Goal: Task Accomplishment & Management: Use online tool/utility

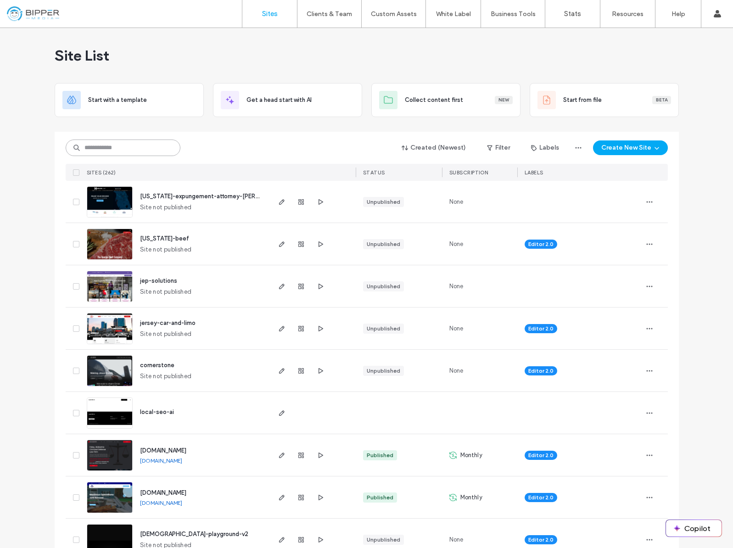
click at [152, 144] on input at bounding box center [123, 148] width 115 height 17
type input "*"
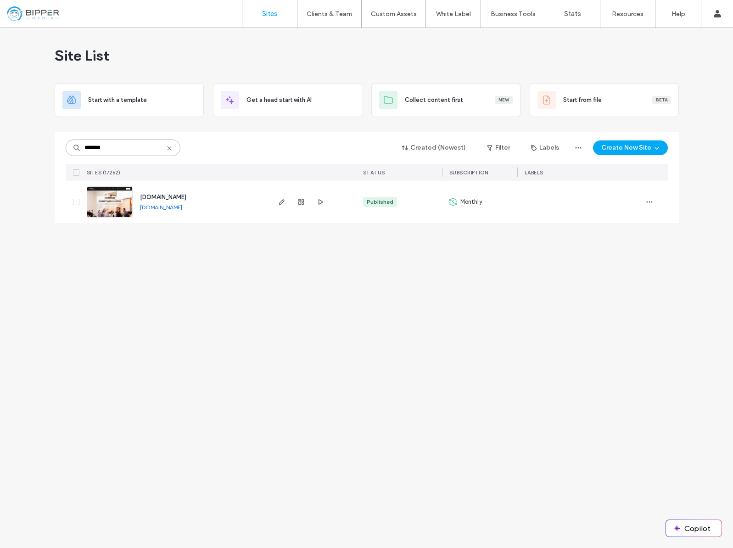
type input "*******"
click at [163, 197] on span "www.antioch.cc" at bounding box center [163, 197] width 46 height 7
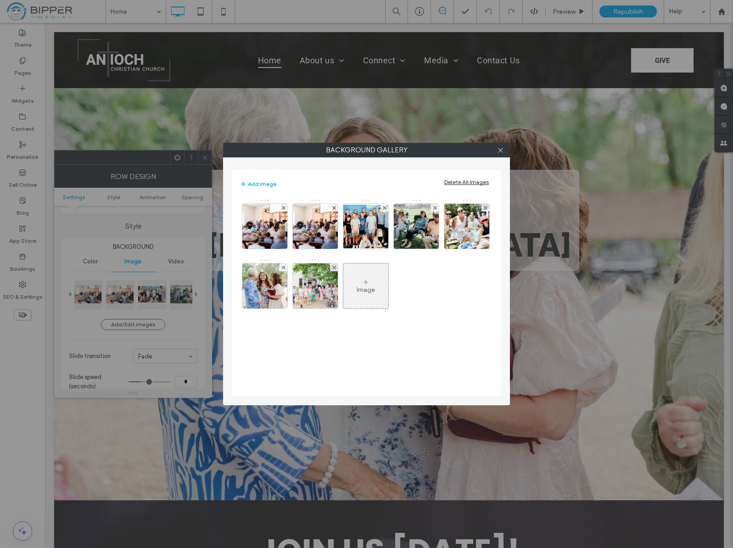
click at [203, 159] on div "Background Gallery Add image Delete All Images Image" at bounding box center [366, 274] width 733 height 548
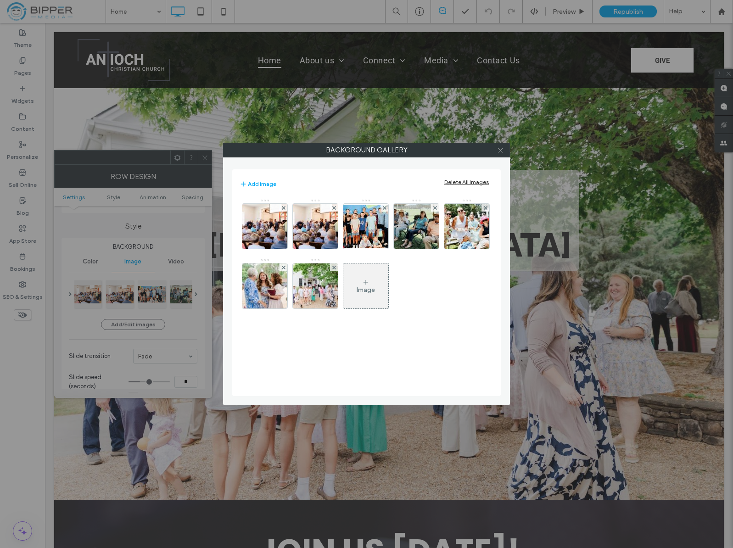
click at [501, 151] on icon at bounding box center [500, 150] width 7 height 7
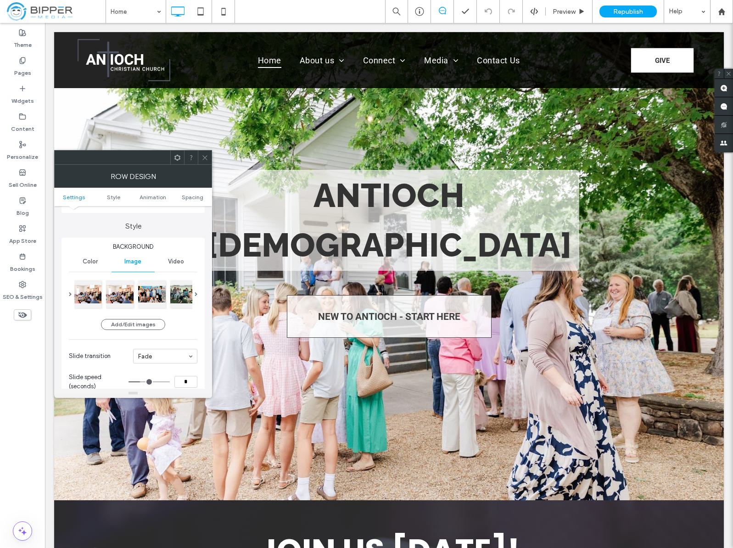
click at [204, 157] on icon at bounding box center [205, 157] width 7 height 7
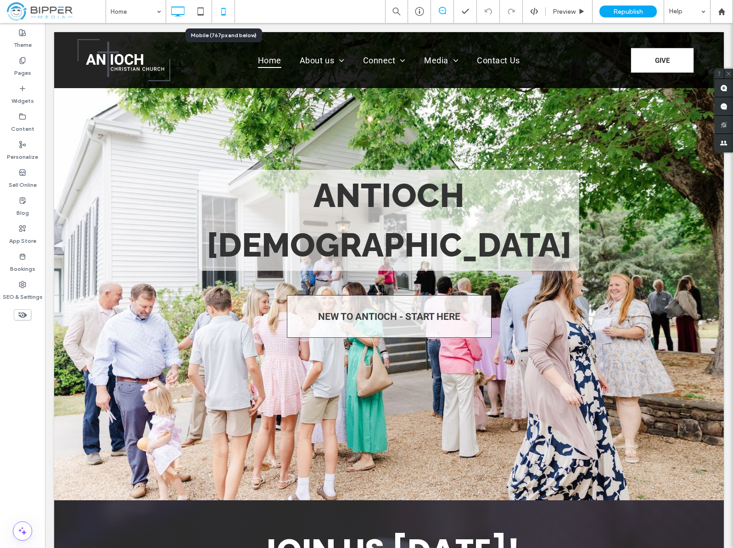
click at [230, 12] on icon at bounding box center [223, 11] width 18 height 18
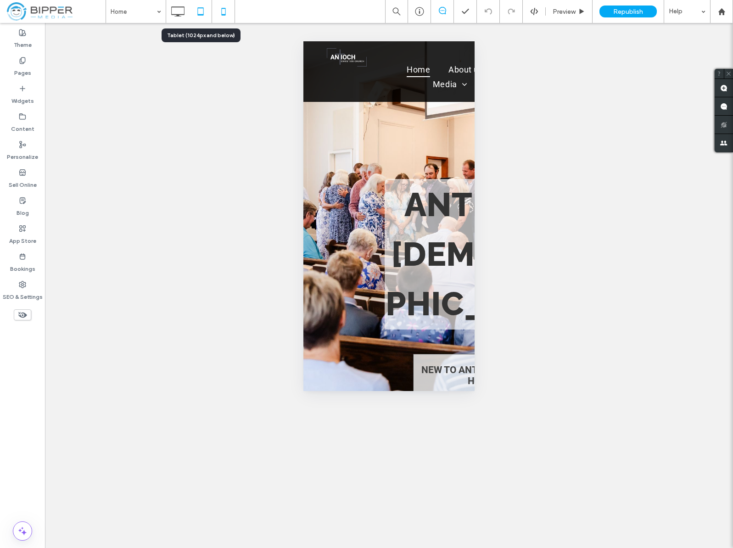
click at [201, 12] on icon at bounding box center [200, 11] width 18 height 18
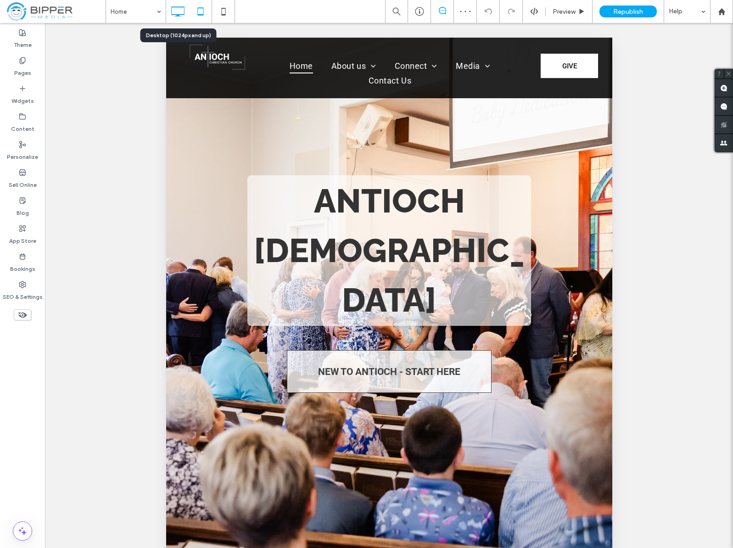
click at [182, 12] on icon at bounding box center [177, 11] width 18 height 18
